Goal: Transaction & Acquisition: Book appointment/travel/reservation

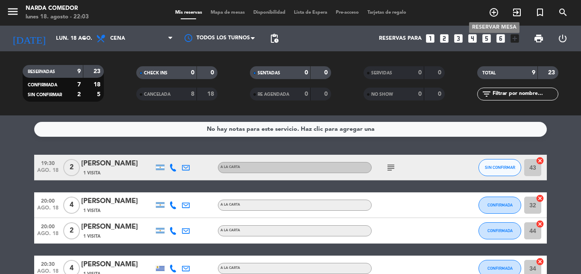
click at [489, 15] on icon "add_circle_outline" at bounding box center [494, 12] width 10 height 10
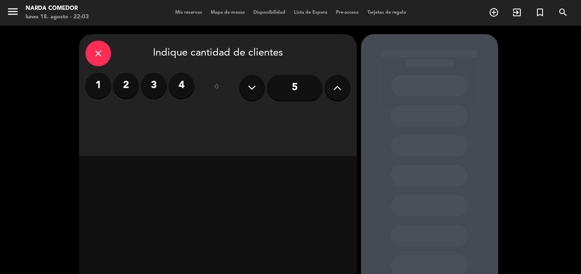
click at [159, 92] on label "3" at bounding box center [154, 86] width 26 height 26
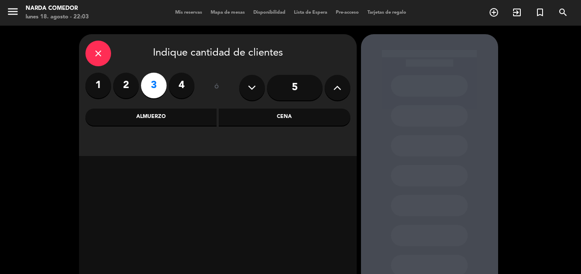
click at [301, 114] on div "Cena" at bounding box center [285, 116] width 132 height 17
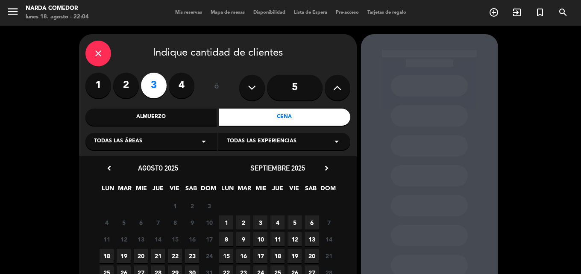
scroll to position [43, 0]
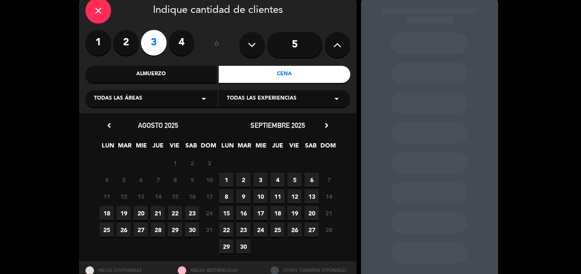
click at [104, 232] on span "25" at bounding box center [107, 230] width 14 height 14
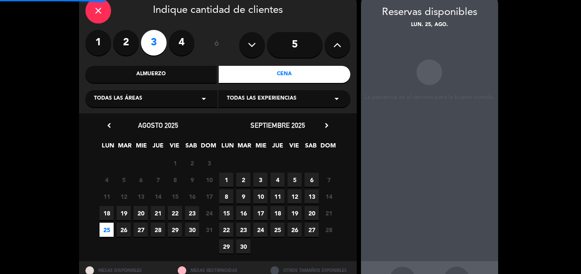
scroll to position [34, 0]
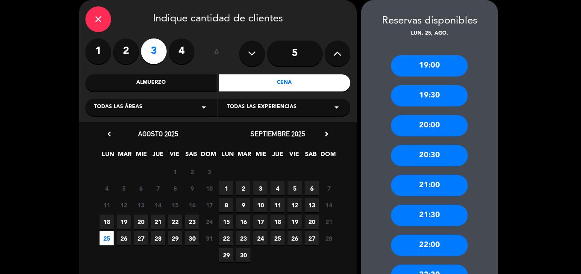
click at [432, 211] on div "21:30" at bounding box center [429, 215] width 77 height 21
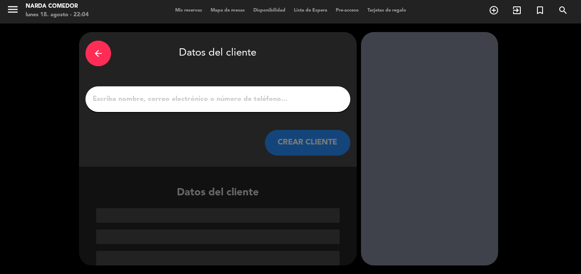
click at [237, 97] on input "1" at bounding box center [218, 99] width 252 height 12
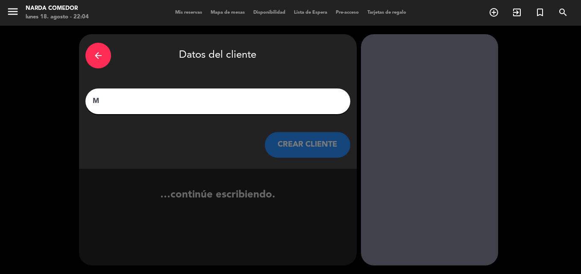
scroll to position [0, 0]
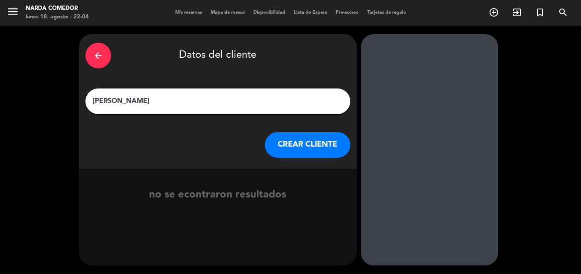
type input "[PERSON_NAME]"
click at [294, 140] on button "CREAR CLIENTE" at bounding box center [307, 145] width 85 height 26
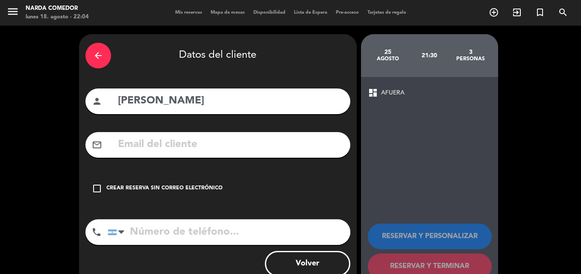
drag, startPoint x: 175, startPoint y: 185, endPoint x: 155, endPoint y: 148, distance: 41.7
click at [175, 185] on div "Crear reserva sin correo electrónico" at bounding box center [164, 188] width 116 height 9
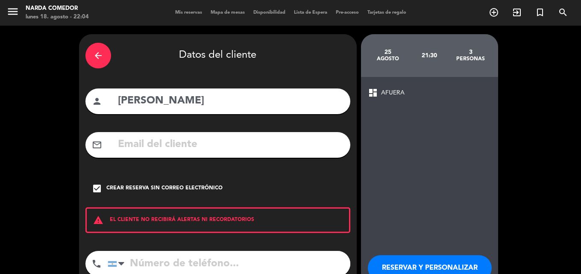
click at [193, 261] on input "tel" at bounding box center [229, 264] width 243 height 26
paste input "[PHONE_NUMBER]"
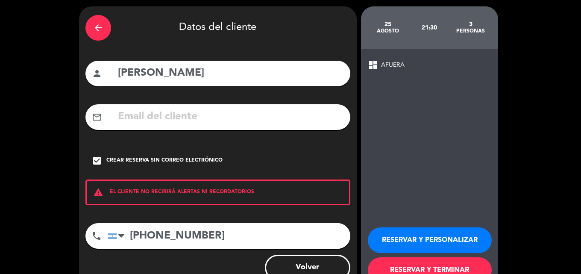
scroll to position [43, 0]
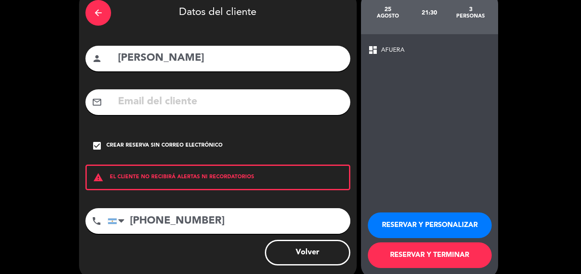
click at [175, 226] on input "[PHONE_NUMBER]" at bounding box center [229, 221] width 243 height 26
click at [146, 218] on input "11 34525222" at bounding box center [229, 221] width 243 height 26
type input "1134525222"
click at [449, 256] on button "RESERVAR Y TERMINAR" at bounding box center [430, 255] width 124 height 26
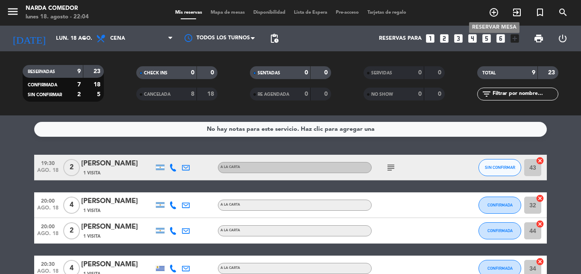
click at [497, 12] on icon "add_circle_outline" at bounding box center [494, 12] width 10 height 10
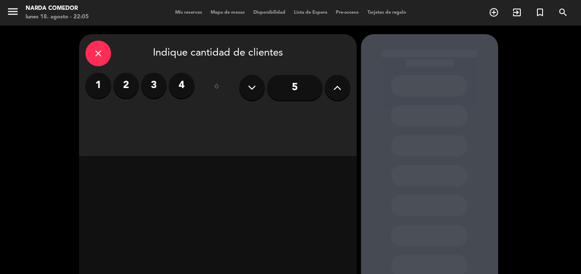
click at [185, 82] on label "4" at bounding box center [182, 86] width 26 height 26
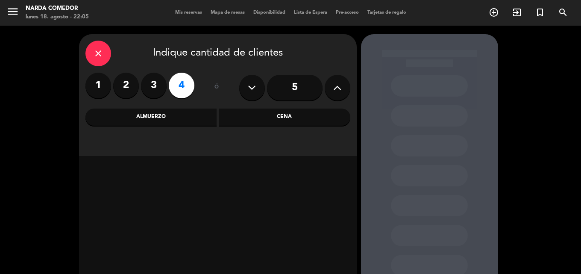
click at [263, 116] on div "Cena" at bounding box center [285, 116] width 132 height 17
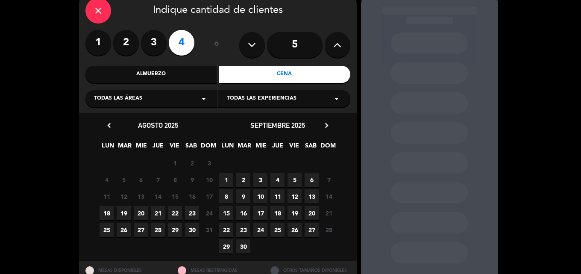
scroll to position [75, 0]
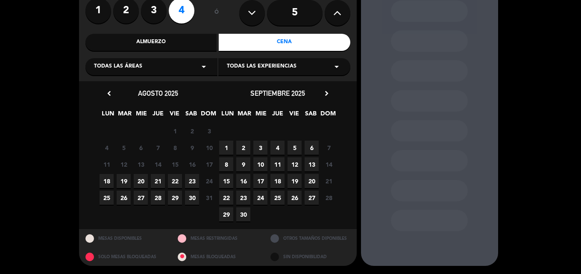
click at [161, 176] on span "21" at bounding box center [158, 181] width 14 height 14
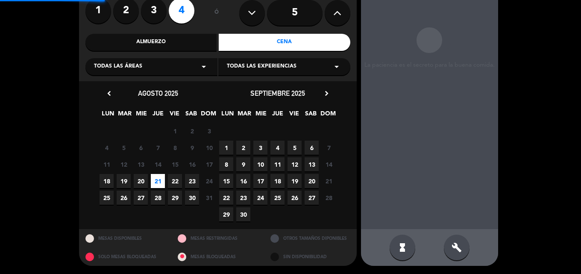
scroll to position [34, 0]
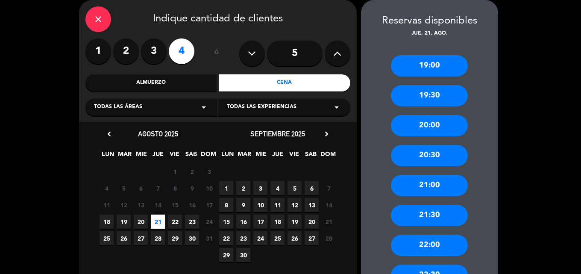
click at [430, 122] on div "20:00" at bounding box center [429, 125] width 77 height 21
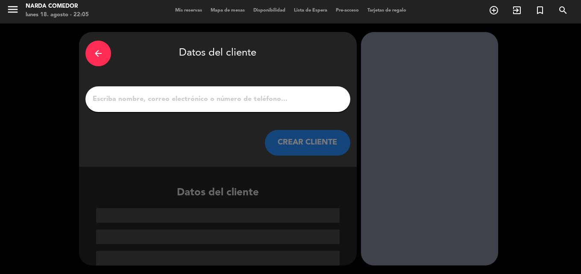
click at [222, 101] on input "1" at bounding box center [218, 99] width 252 height 12
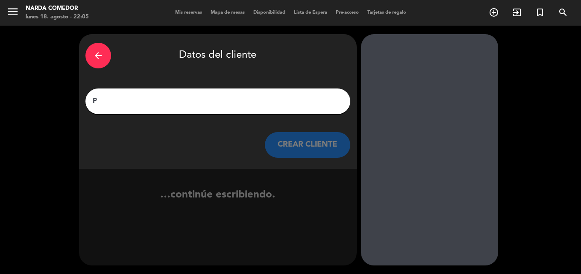
scroll to position [0, 0]
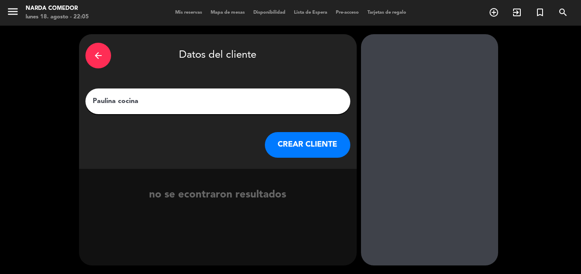
type input "Paulina cocina"
click at [322, 151] on button "CREAR CLIENTE" at bounding box center [307, 145] width 85 height 26
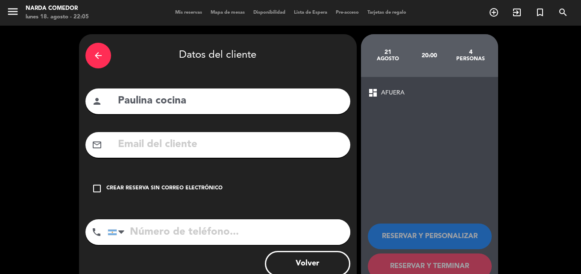
drag, startPoint x: 172, startPoint y: 191, endPoint x: 253, endPoint y: 184, distance: 81.5
click at [172, 191] on div "Crear reserva sin correo electrónico" at bounding box center [164, 188] width 116 height 9
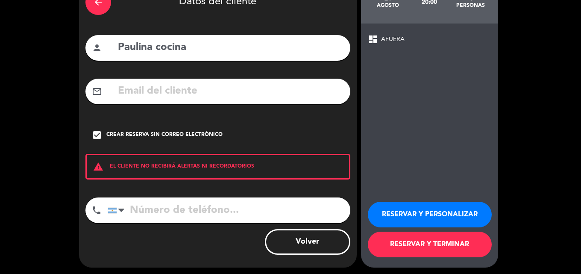
scroll to position [56, 0]
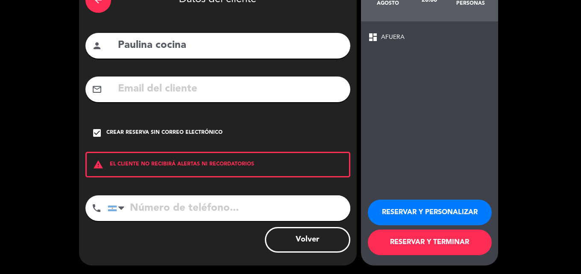
click at [397, 234] on button "RESERVAR Y TERMINAR" at bounding box center [430, 242] width 124 height 26
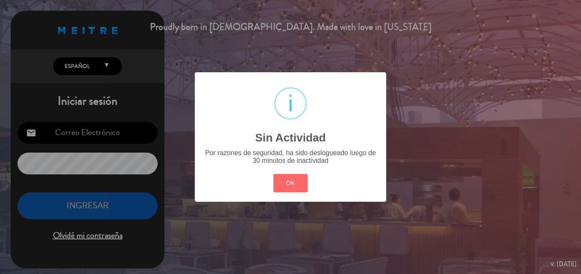
type input "[EMAIL_ADDRESS][DOMAIN_NAME]"
